Goal: Task Accomplishment & Management: Manage account settings

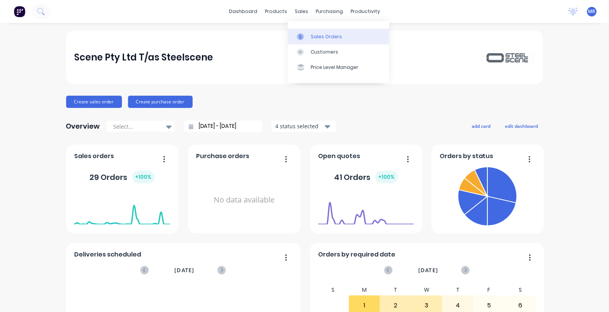
click at [318, 36] on div "Sales Orders" at bounding box center [326, 36] width 31 height 7
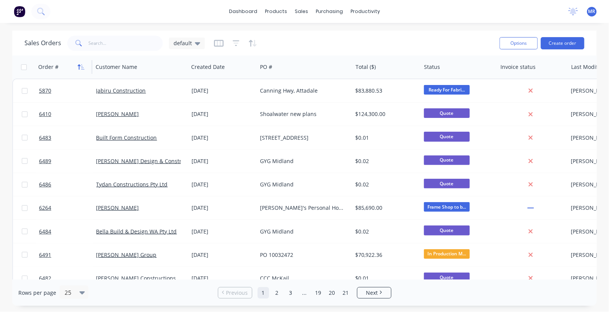
click at [81, 66] on icon "button" at bounding box center [81, 67] width 7 height 6
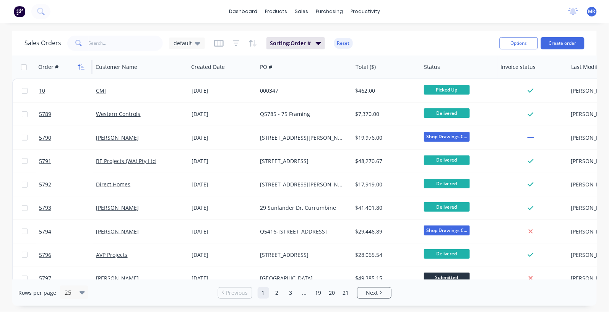
click at [80, 66] on icon "button" at bounding box center [81, 67] width 7 height 6
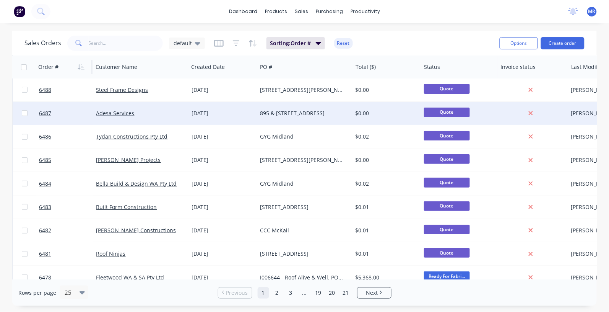
scroll to position [96, 0]
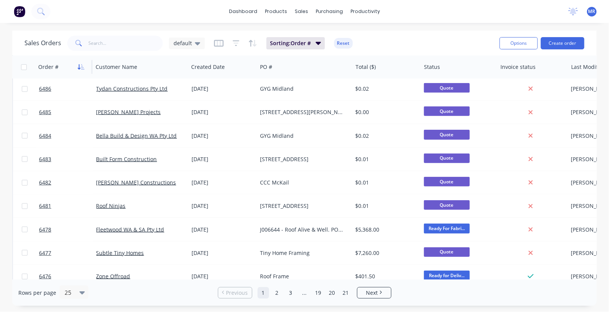
click at [80, 64] on icon "button" at bounding box center [81, 67] width 7 height 6
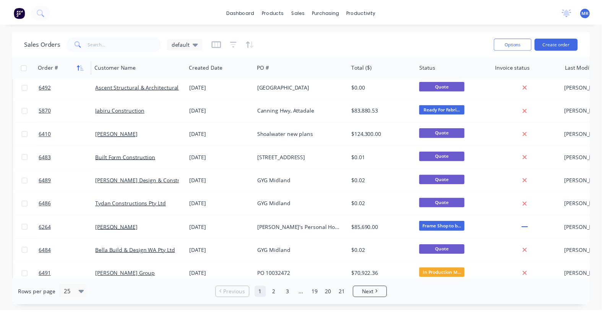
scroll to position [0, 0]
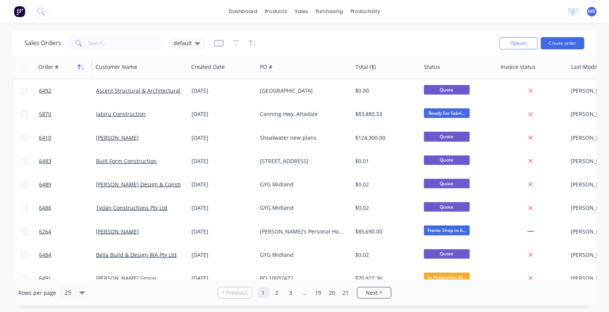
click at [79, 62] on button "button" at bounding box center [80, 66] width 11 height 11
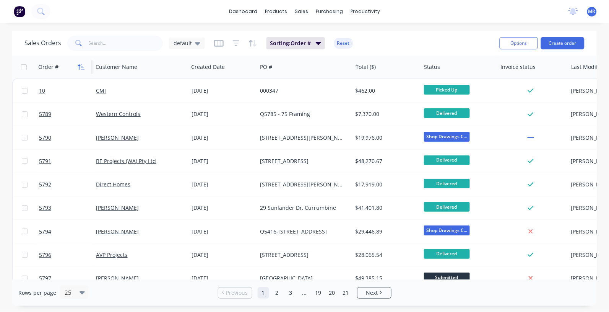
click at [83, 65] on icon "button" at bounding box center [81, 67] width 7 height 6
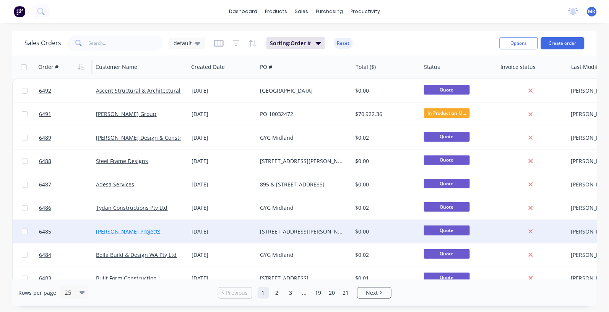
click at [129, 231] on link "[PERSON_NAME] Projects" at bounding box center [128, 230] width 65 height 7
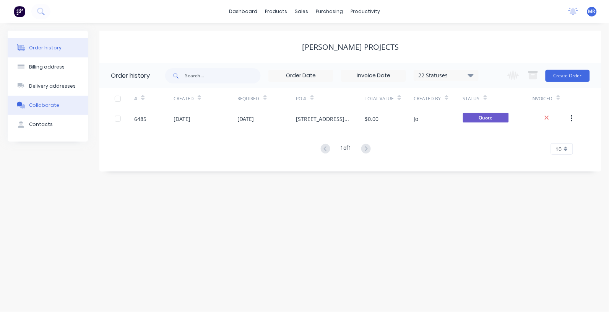
click at [41, 102] on div "Collaborate" at bounding box center [44, 105] width 30 height 7
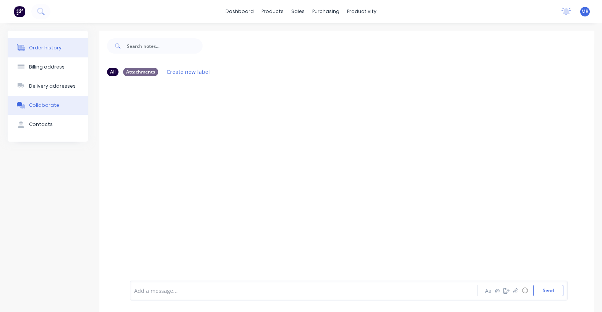
drag, startPoint x: 42, startPoint y: 46, endPoint x: 62, endPoint y: 46, distance: 19.5
click at [43, 46] on div "Order history" at bounding box center [45, 47] width 32 height 7
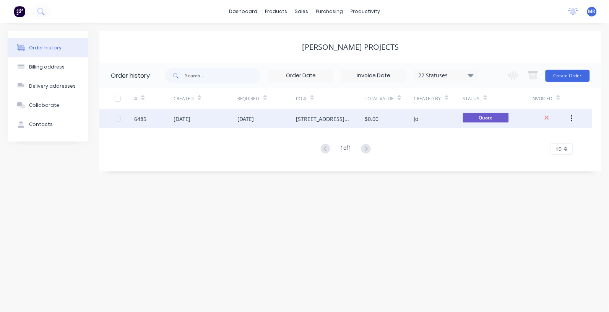
click at [335, 117] on div "[STREET_ADDRESS][PERSON_NAME]" at bounding box center [323, 119] width 54 height 8
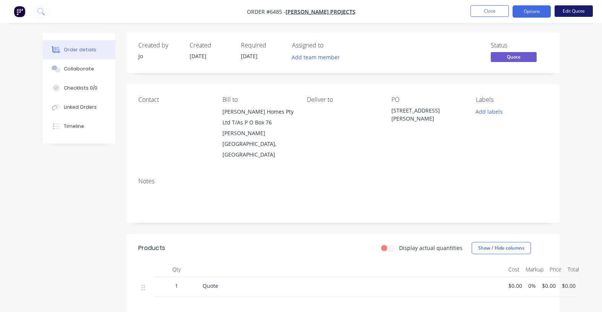
click at [578, 15] on button "Edit Quote" at bounding box center [574, 10] width 38 height 11
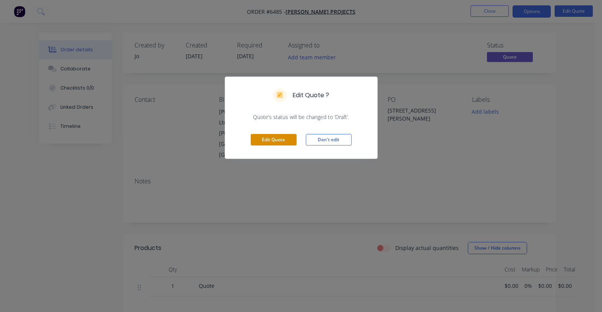
click at [279, 138] on button "Edit Quote" at bounding box center [274, 139] width 46 height 11
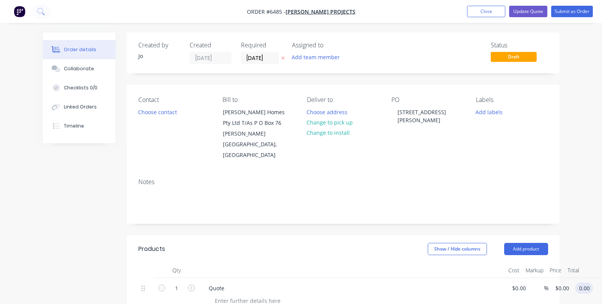
click at [587, 283] on input "0.00" at bounding box center [585, 288] width 15 height 11
type input "0.01"
type input "$0.01"
click at [408, 243] on div "Show / Hide columns Add product" at bounding box center [386, 249] width 323 height 12
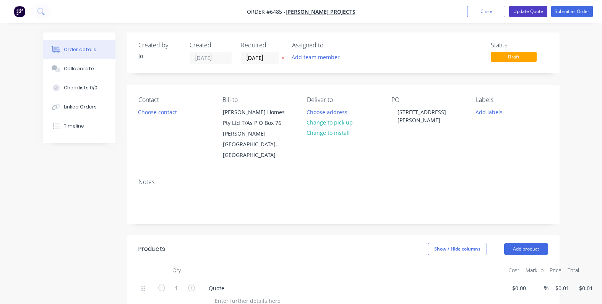
click at [528, 15] on button "Update Quote" at bounding box center [528, 11] width 38 height 11
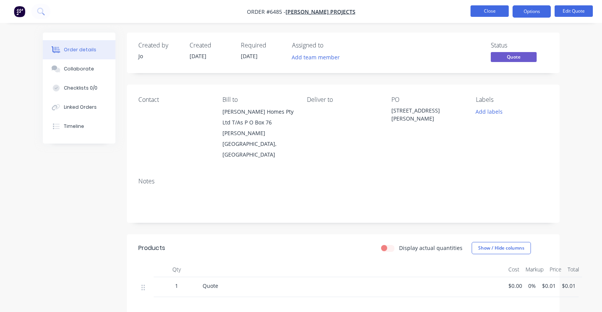
click at [494, 9] on button "Close" at bounding box center [490, 10] width 38 height 11
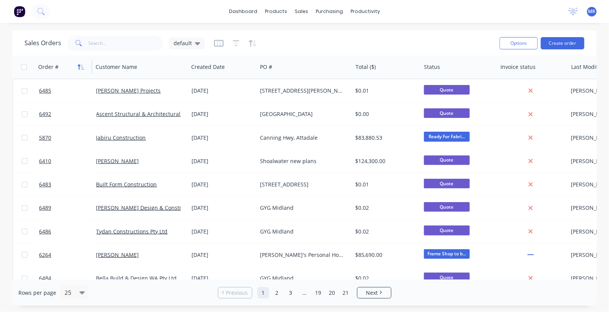
click at [79, 66] on icon "button" at bounding box center [81, 67] width 7 height 6
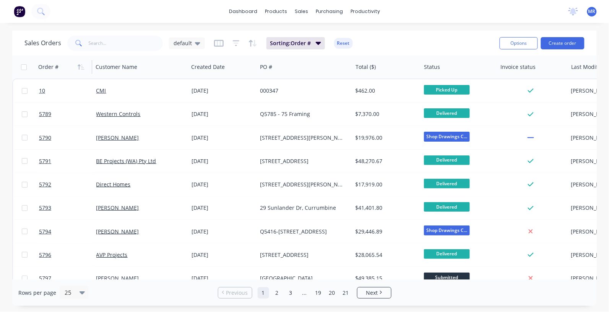
click at [81, 68] on icon "button" at bounding box center [81, 67] width 7 height 6
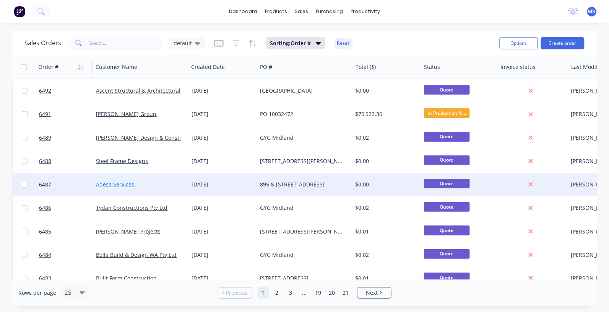
click at [117, 185] on link "Adesa Services" at bounding box center [115, 183] width 38 height 7
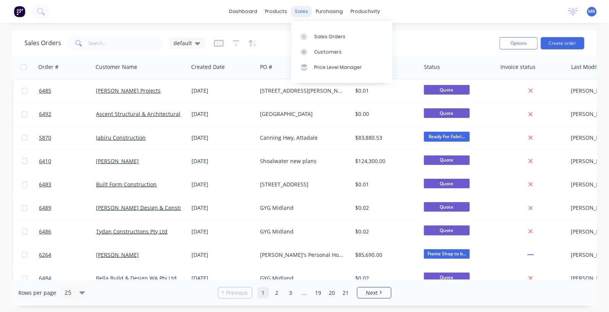
click at [301, 11] on div "sales" at bounding box center [301, 11] width 21 height 11
click at [315, 37] on div "Sales Orders" at bounding box center [329, 36] width 31 height 7
click at [79, 69] on icon "button" at bounding box center [81, 67] width 7 height 6
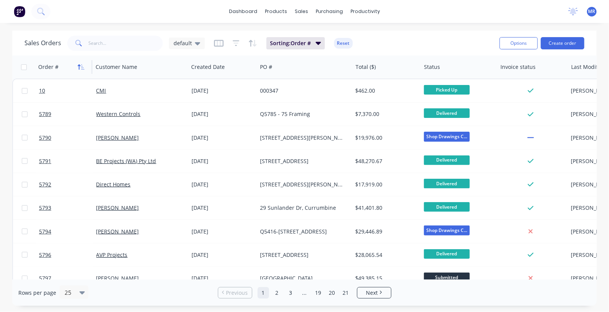
click at [81, 67] on icon "button" at bounding box center [81, 67] width 7 height 6
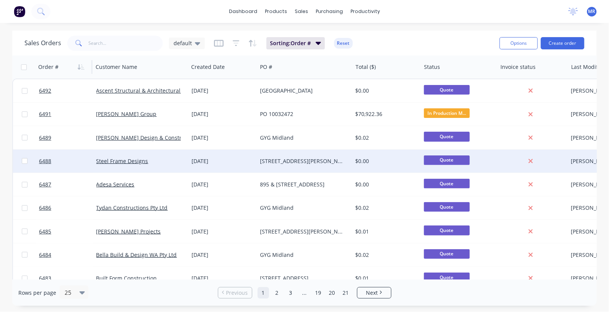
click at [271, 161] on div "[STREET_ADDRESS][PERSON_NAME]" at bounding box center [302, 161] width 85 height 8
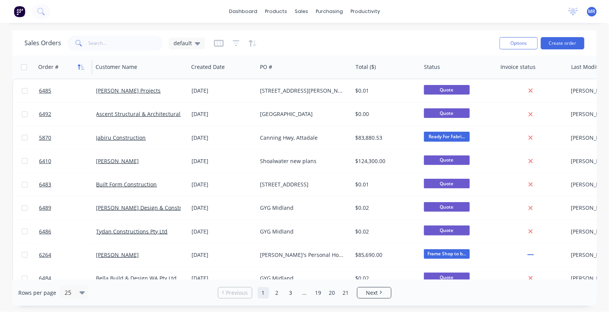
click at [82, 67] on icon "button" at bounding box center [82, 66] width 3 height 5
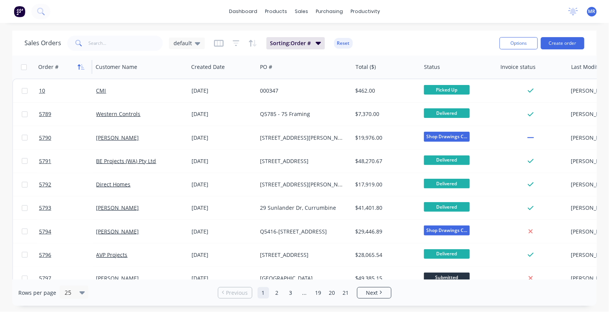
click at [83, 67] on icon "button" at bounding box center [82, 66] width 3 height 5
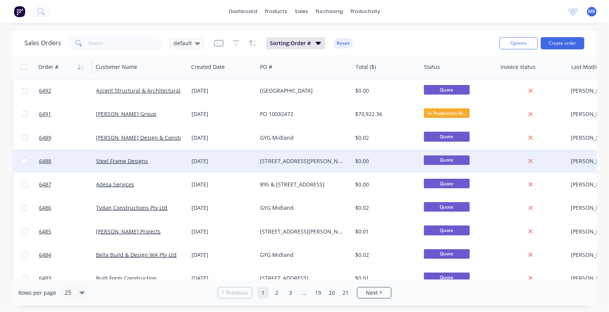
click at [219, 158] on div "[DATE]" at bounding box center [223, 161] width 62 height 8
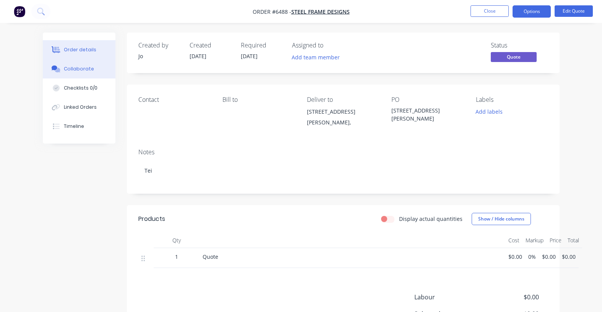
click at [74, 71] on div "Collaborate" at bounding box center [79, 68] width 30 height 7
